Goal: Information Seeking & Learning: Compare options

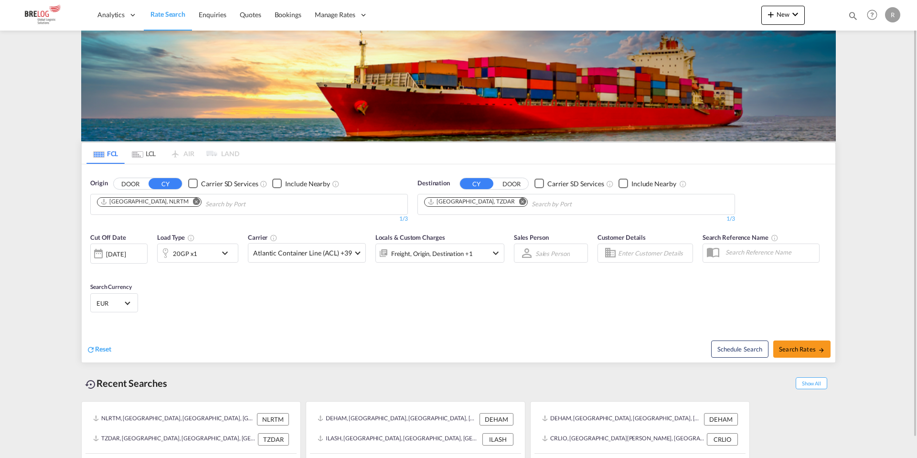
click at [519, 203] on md-icon "Remove" at bounding box center [522, 201] width 7 height 7
click at [489, 202] on input "Chips input." at bounding box center [469, 204] width 91 height 15
type input "u"
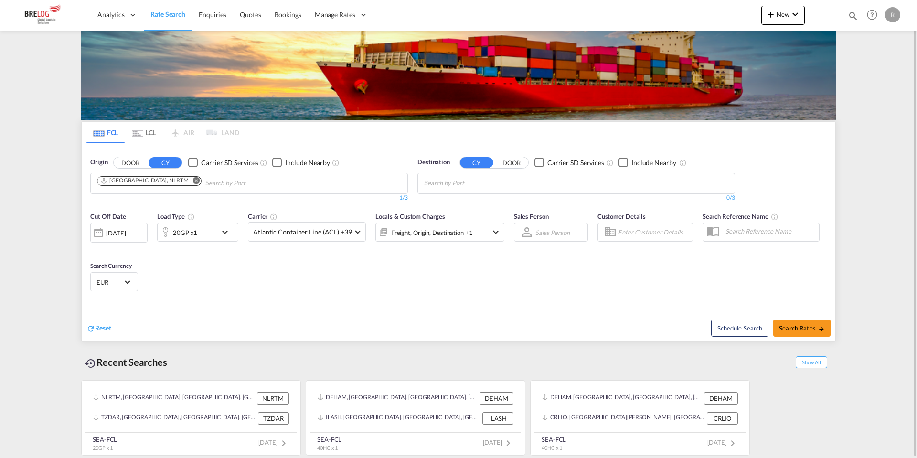
click at [480, 186] on body "Analytics Dashboard Rate Search Enquiries Quotes Bookings" at bounding box center [458, 229] width 917 height 458
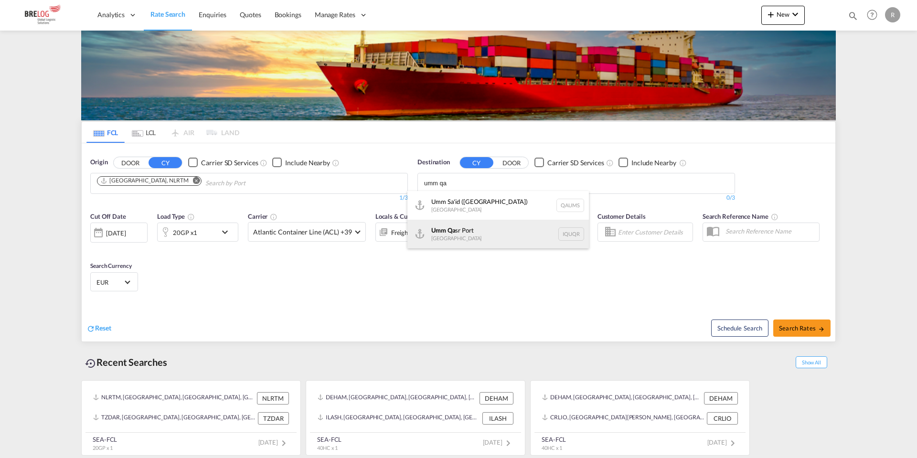
type input "umm qa"
click at [473, 235] on div "Umm Qa sr [GEOGRAPHIC_DATA] [GEOGRAPHIC_DATA]" at bounding box center [497, 234] width 181 height 29
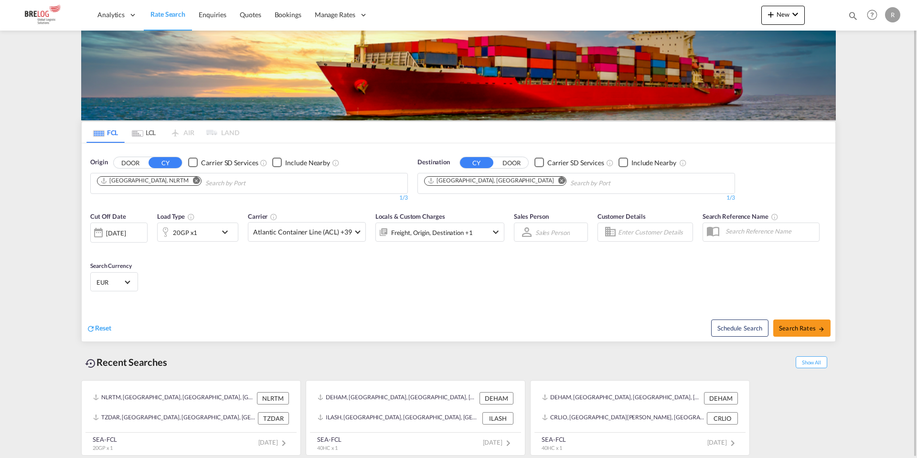
click at [198, 228] on div "20GP x1" at bounding box center [187, 232] width 59 height 19
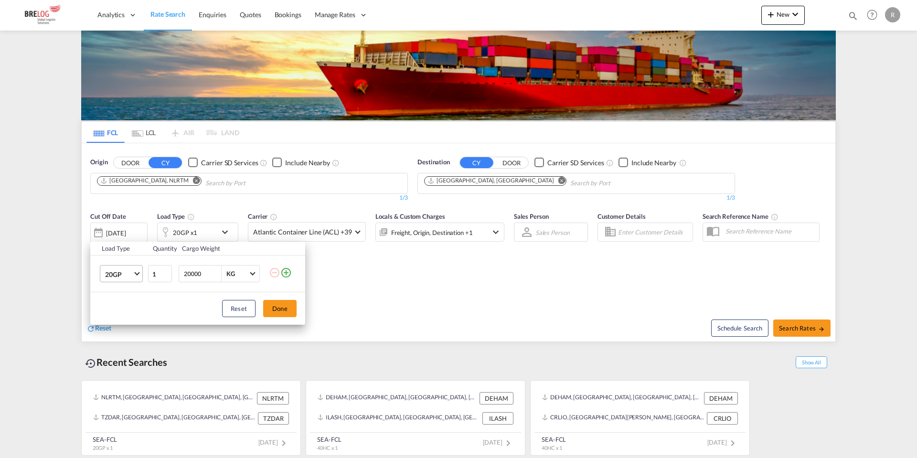
click at [134, 272] on md-select-value "20GP" at bounding box center [123, 274] width 38 height 16
click at [126, 314] on md-option "40HC" at bounding box center [129, 320] width 65 height 23
click at [277, 312] on button "Done" at bounding box center [279, 308] width 33 height 17
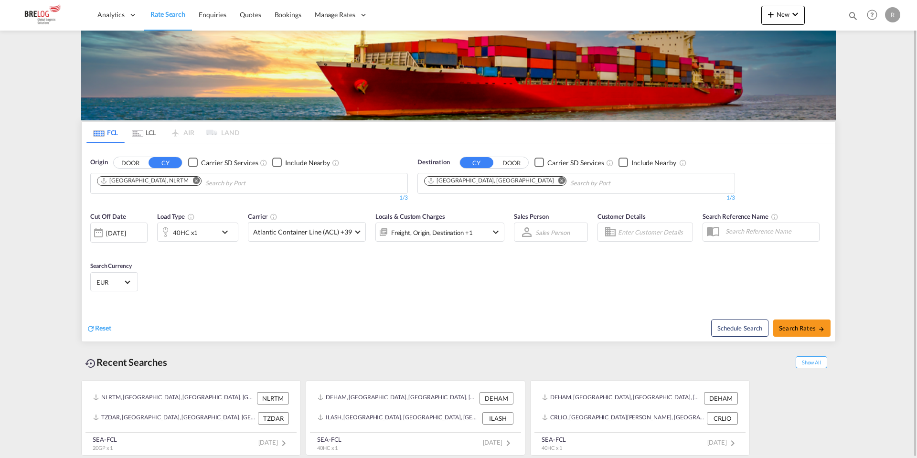
click at [126, 233] on div "[DATE]" at bounding box center [116, 233] width 20 height 9
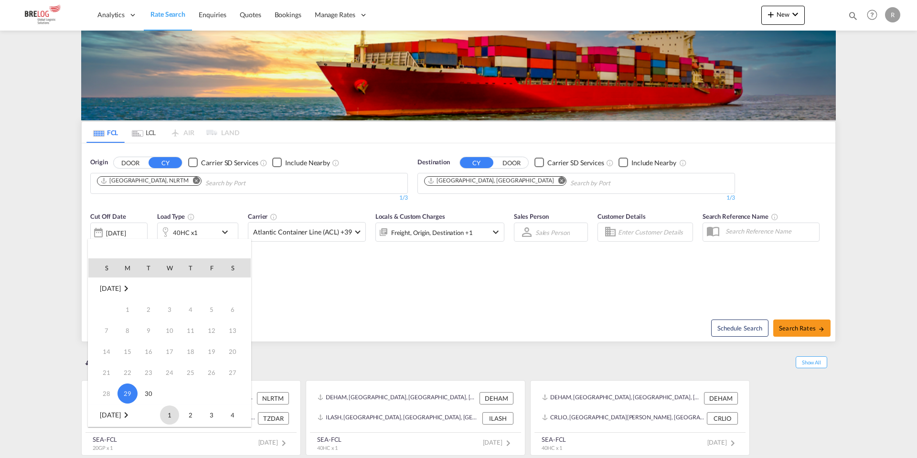
click at [171, 413] on span "1" at bounding box center [169, 415] width 19 height 19
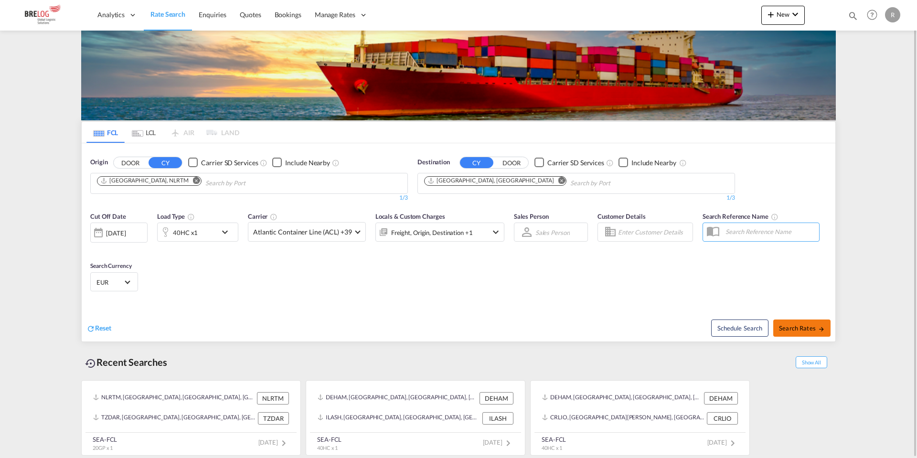
click at [781, 328] on span "Search Rates" at bounding box center [802, 328] width 46 height 8
type input "NLRTM to IQUQR / [DATE]"
